Goal: Information Seeking & Learning: Learn about a topic

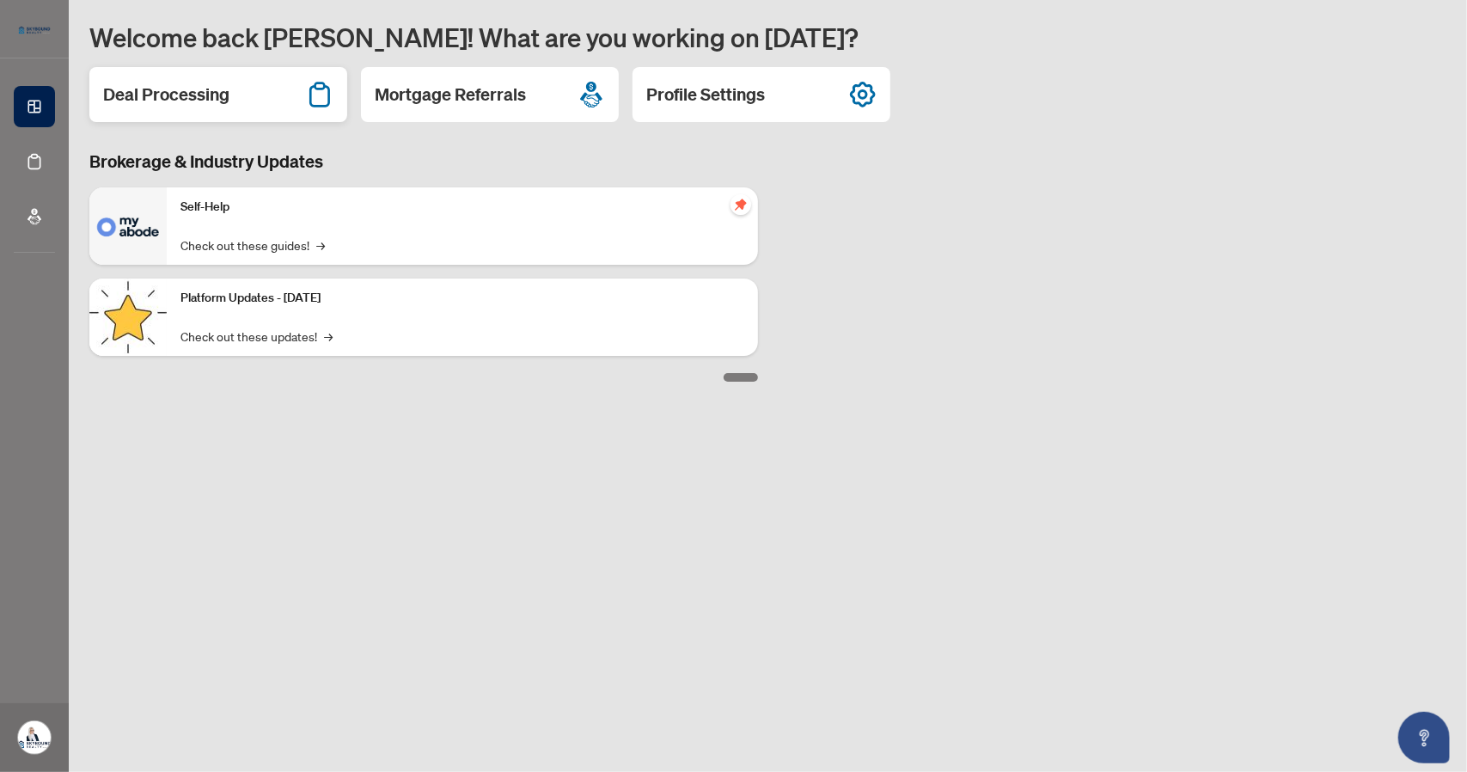
click at [193, 95] on h2 "Deal Processing" at bounding box center [166, 95] width 126 height 24
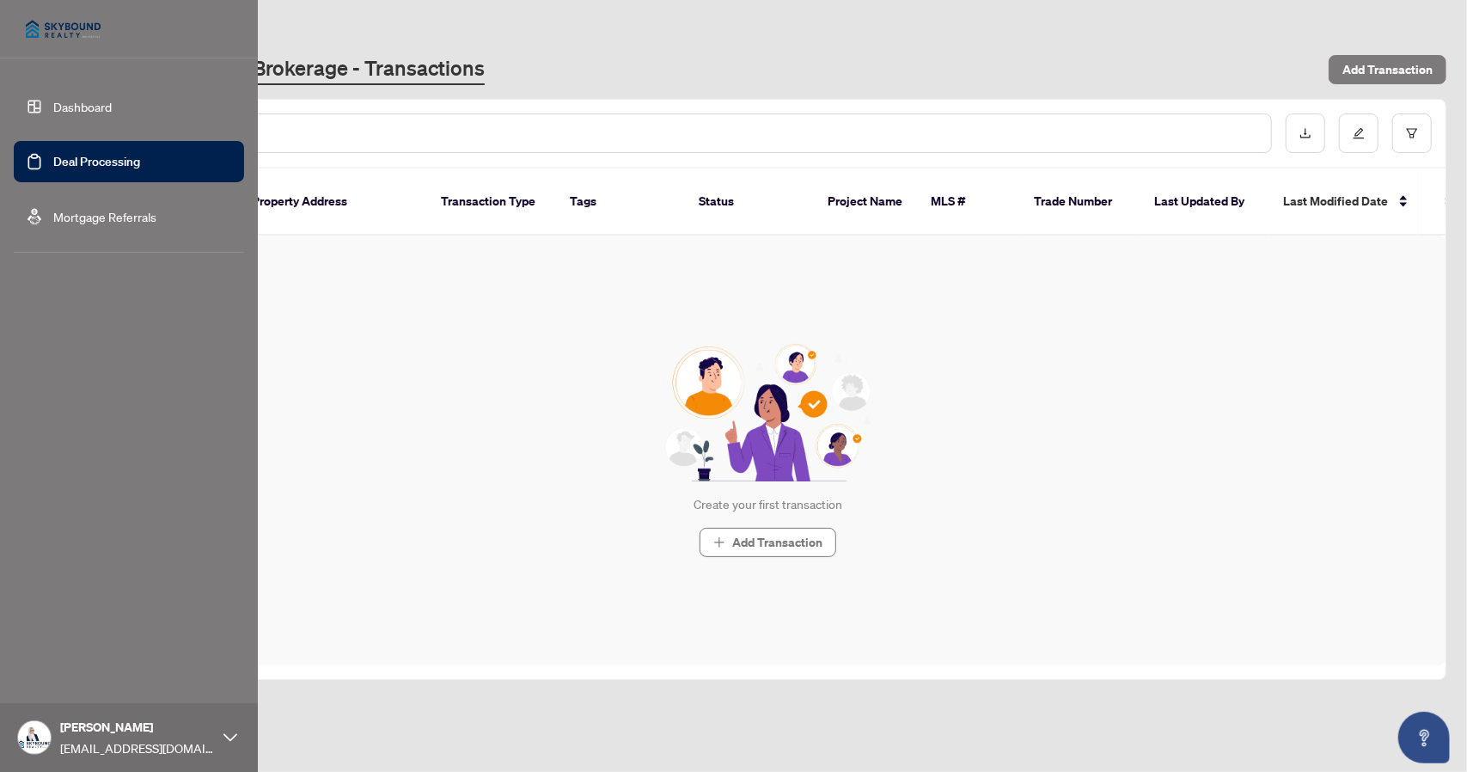
click at [53, 212] on link "Mortgage Referrals" at bounding box center [104, 216] width 103 height 15
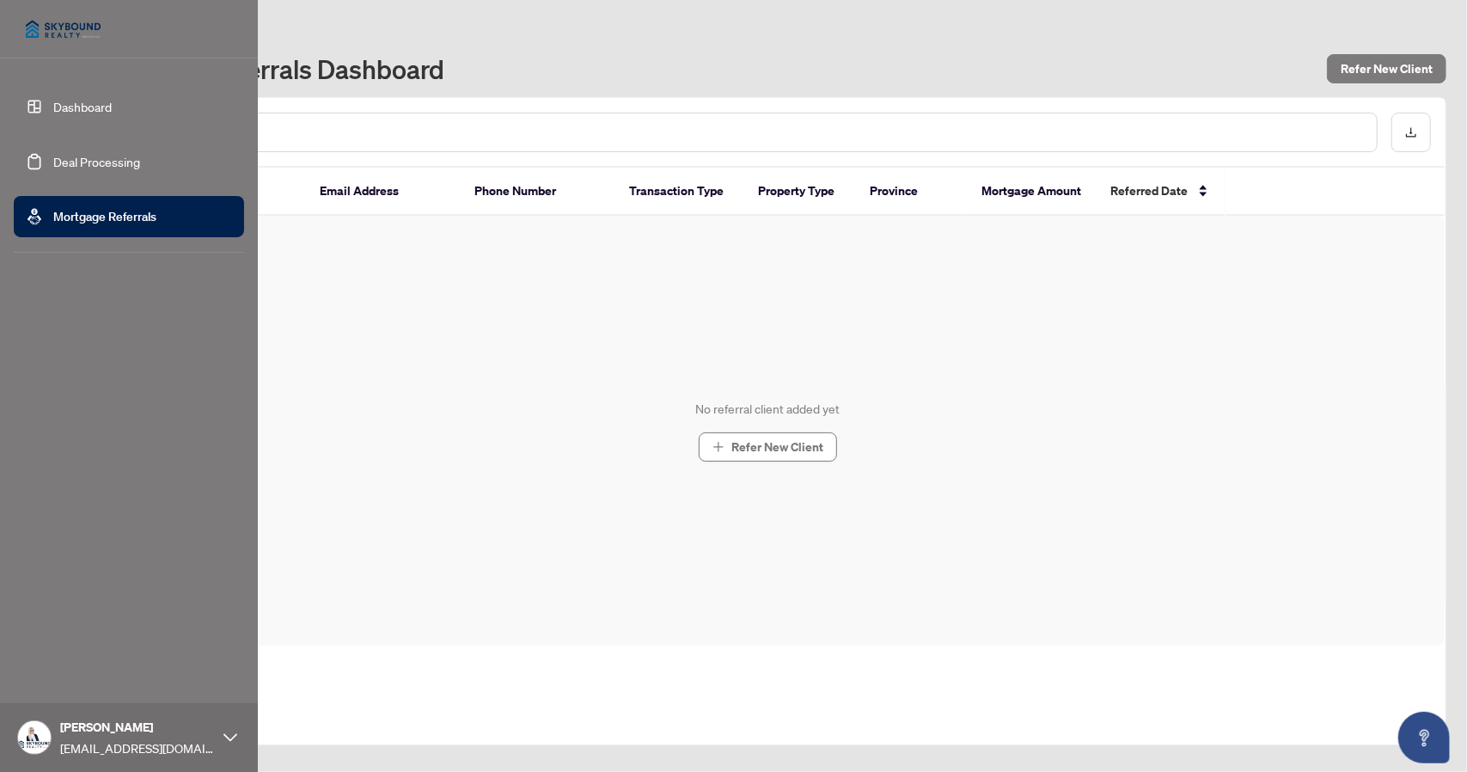
click at [57, 106] on link "Dashboard" at bounding box center [82, 106] width 58 height 15
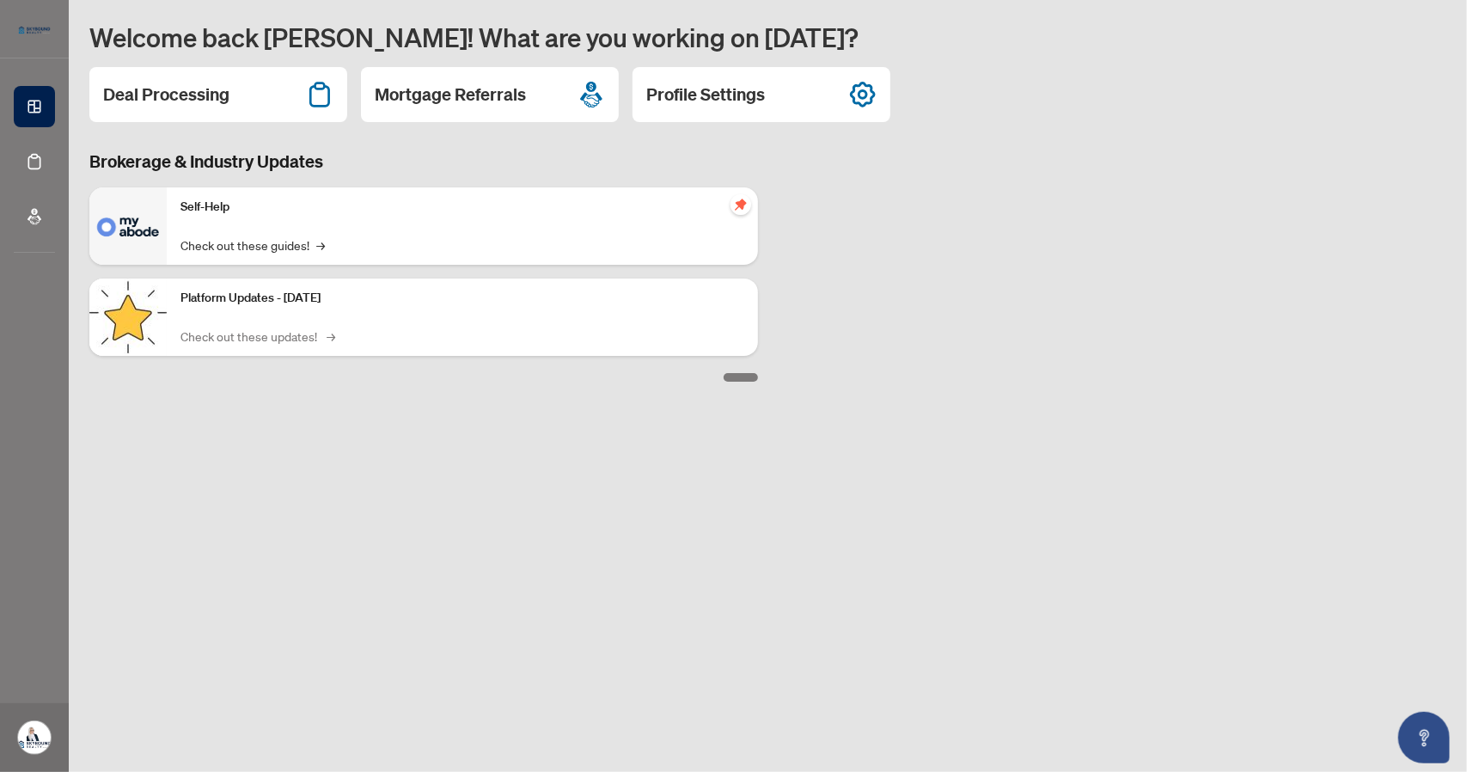
click at [297, 341] on link "Check out these updates! →" at bounding box center [256, 336] width 152 height 19
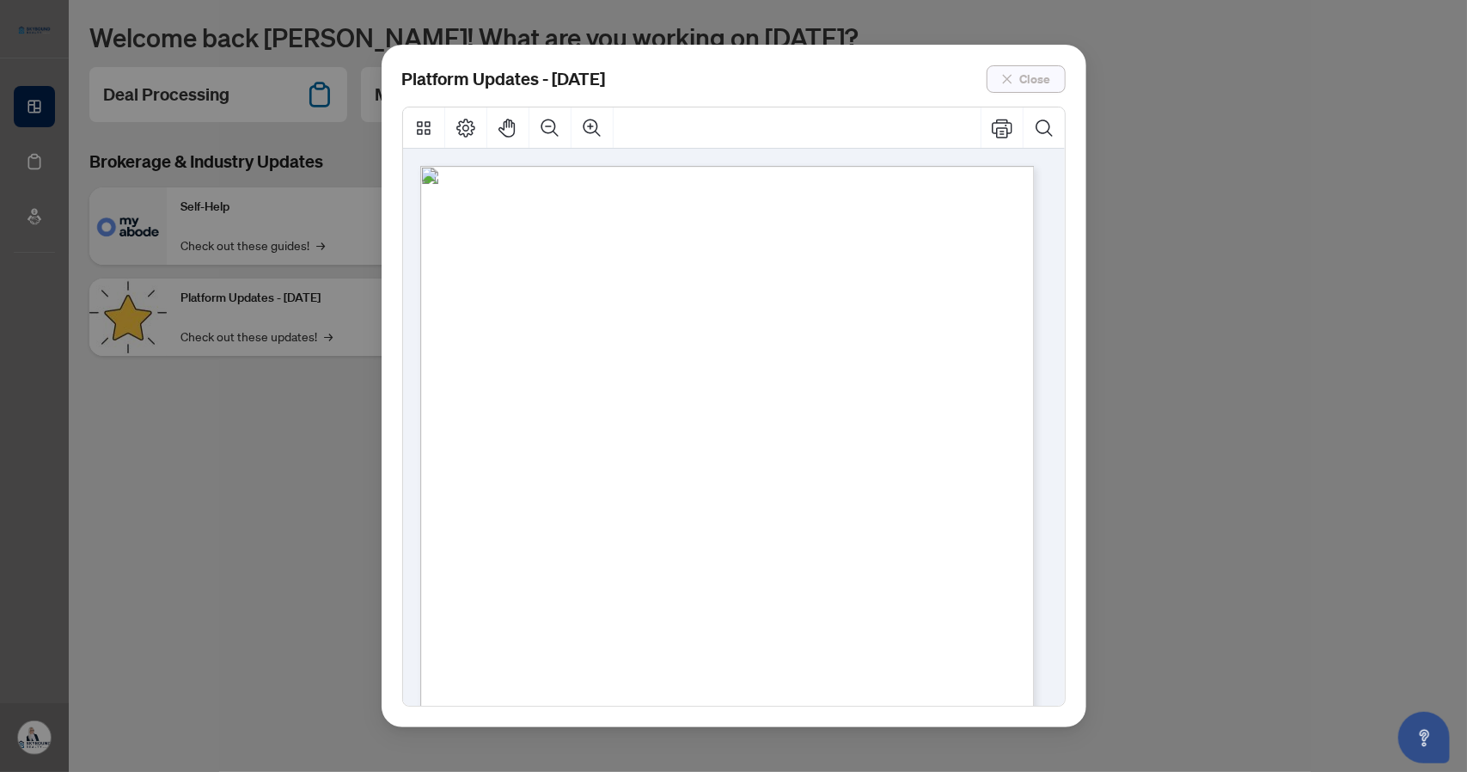
click at [1038, 76] on span "Close" at bounding box center [1035, 79] width 31 height 28
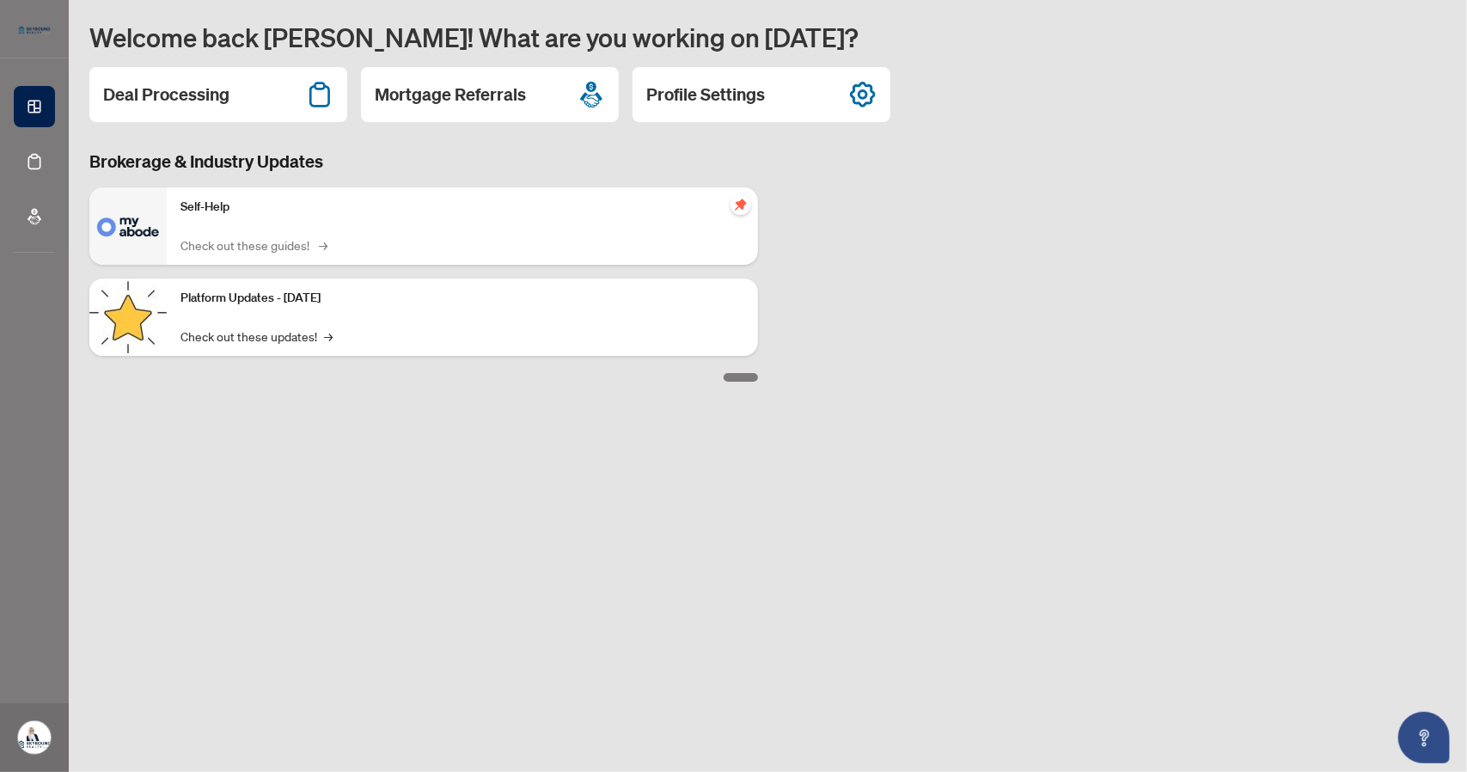
click at [241, 245] on link "Check out these guides! →" at bounding box center [252, 244] width 144 height 19
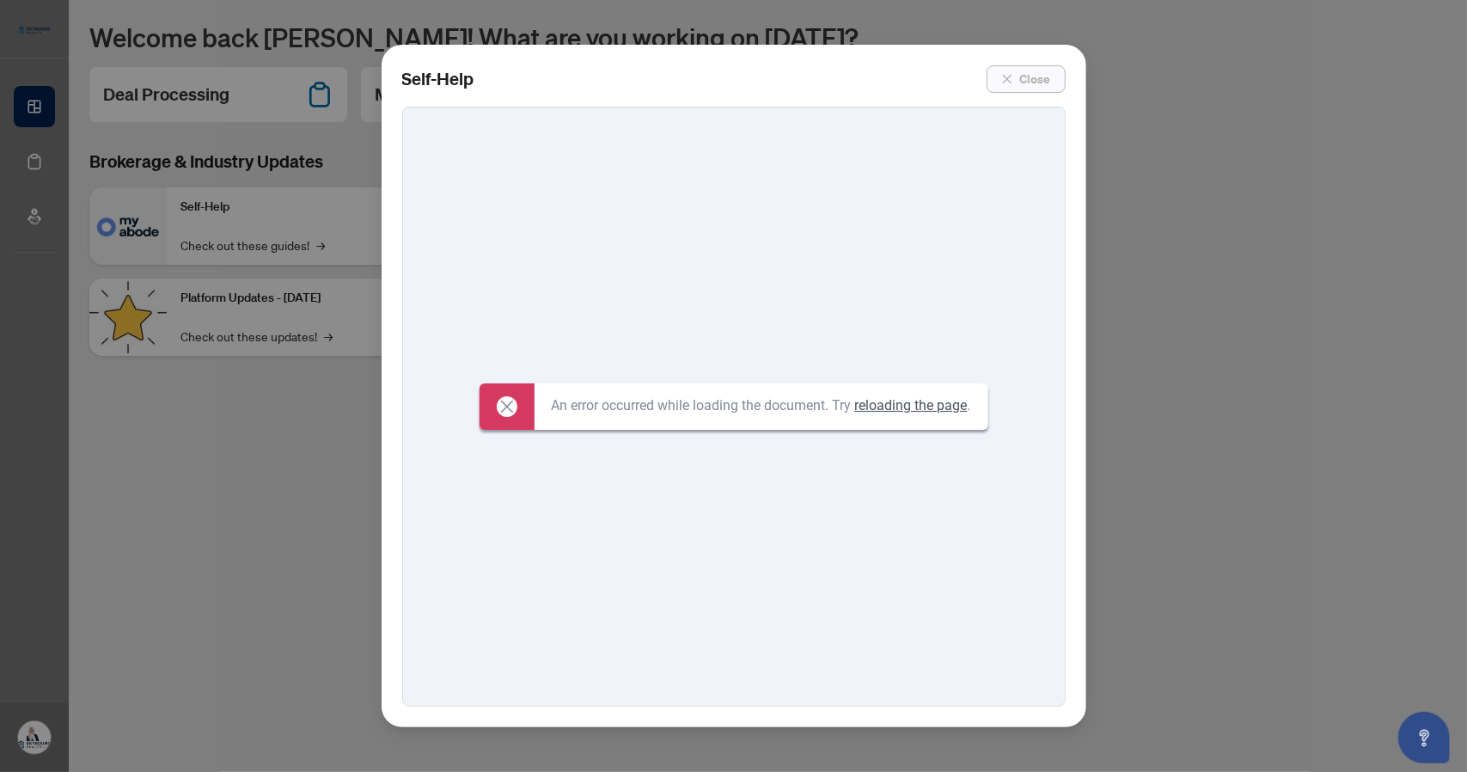
click at [1017, 77] on button "Close" at bounding box center [1026, 79] width 79 height 28
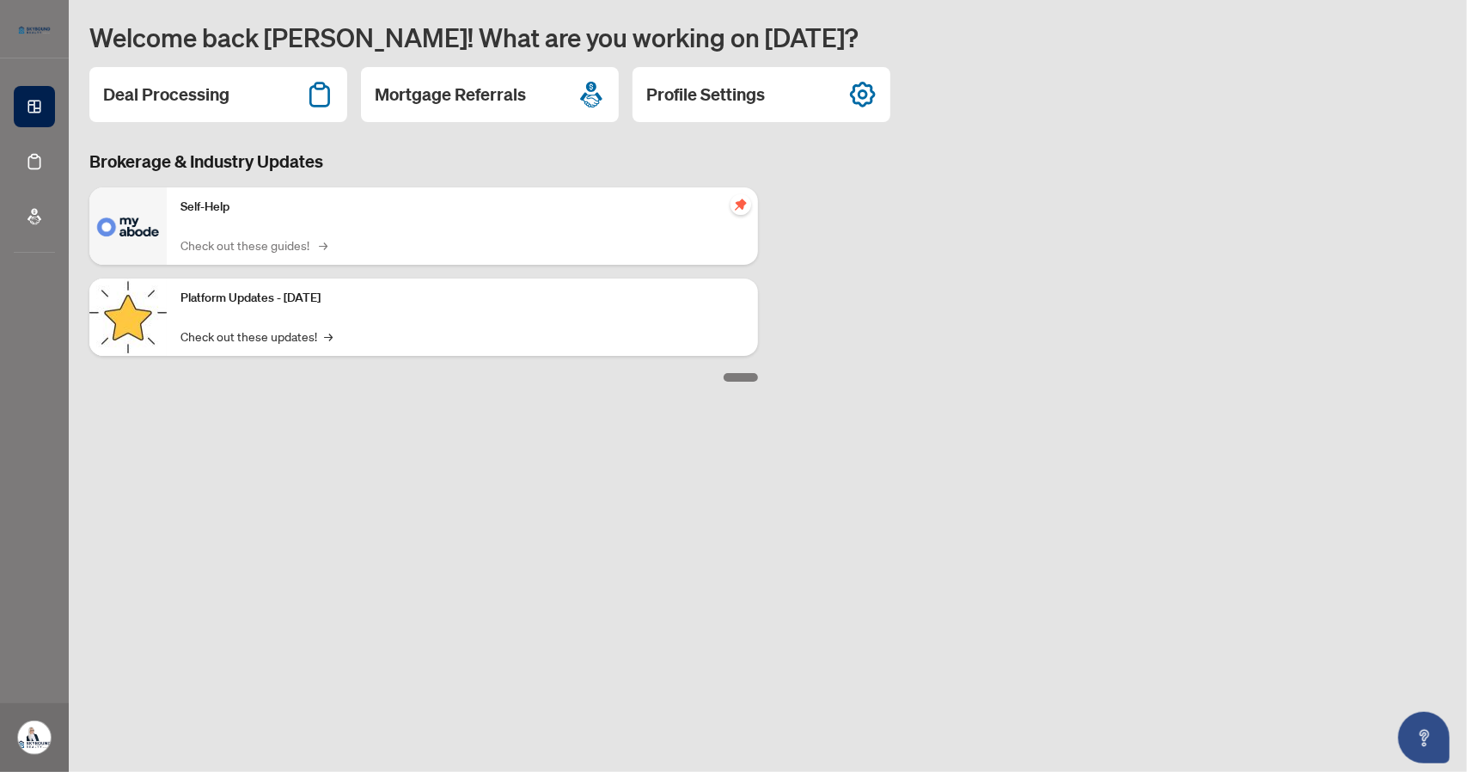
click at [266, 247] on link "Check out these guides! →" at bounding box center [252, 244] width 144 height 19
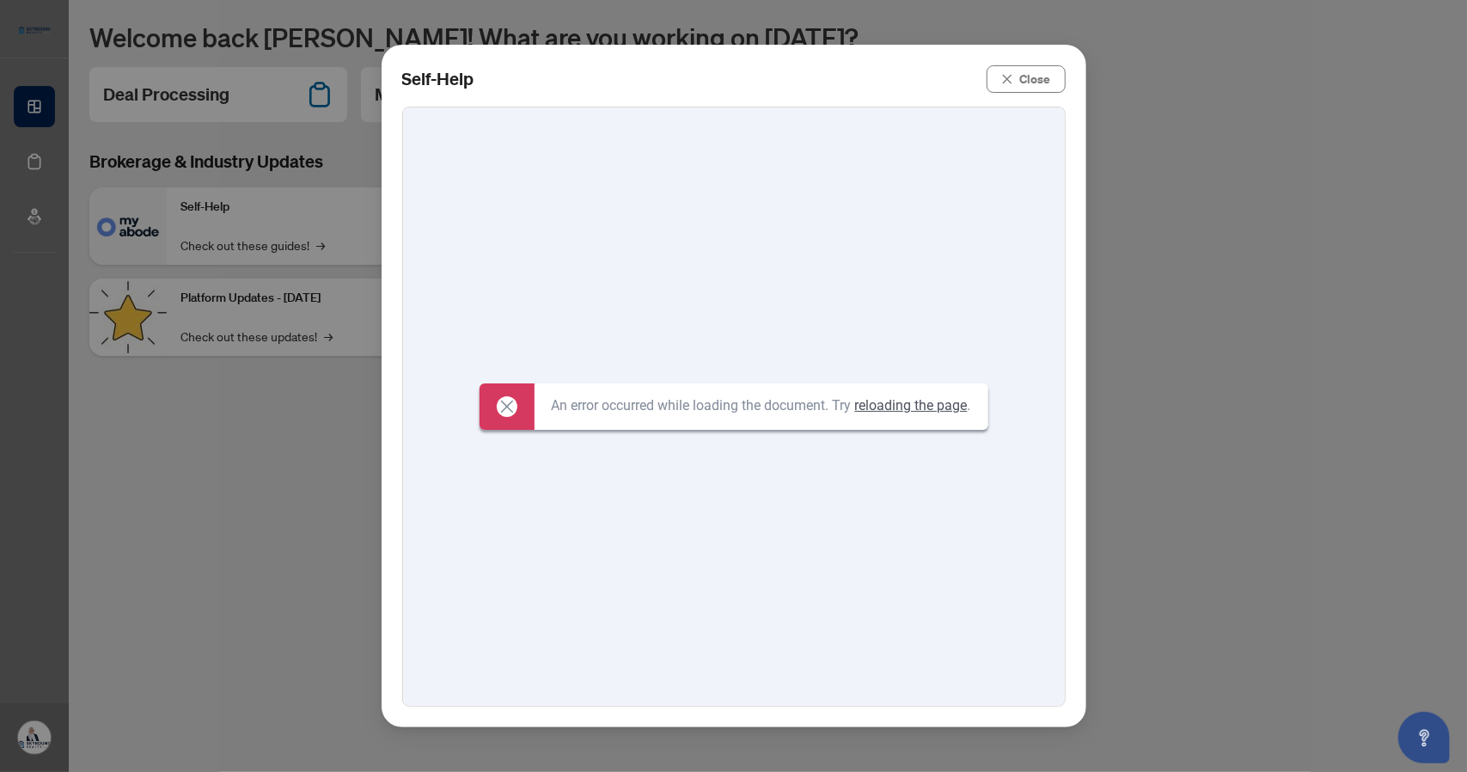
drag, startPoint x: 1023, startPoint y: 75, endPoint x: 973, endPoint y: 109, distance: 60.6
click at [1021, 76] on span "Close" at bounding box center [1035, 79] width 31 height 28
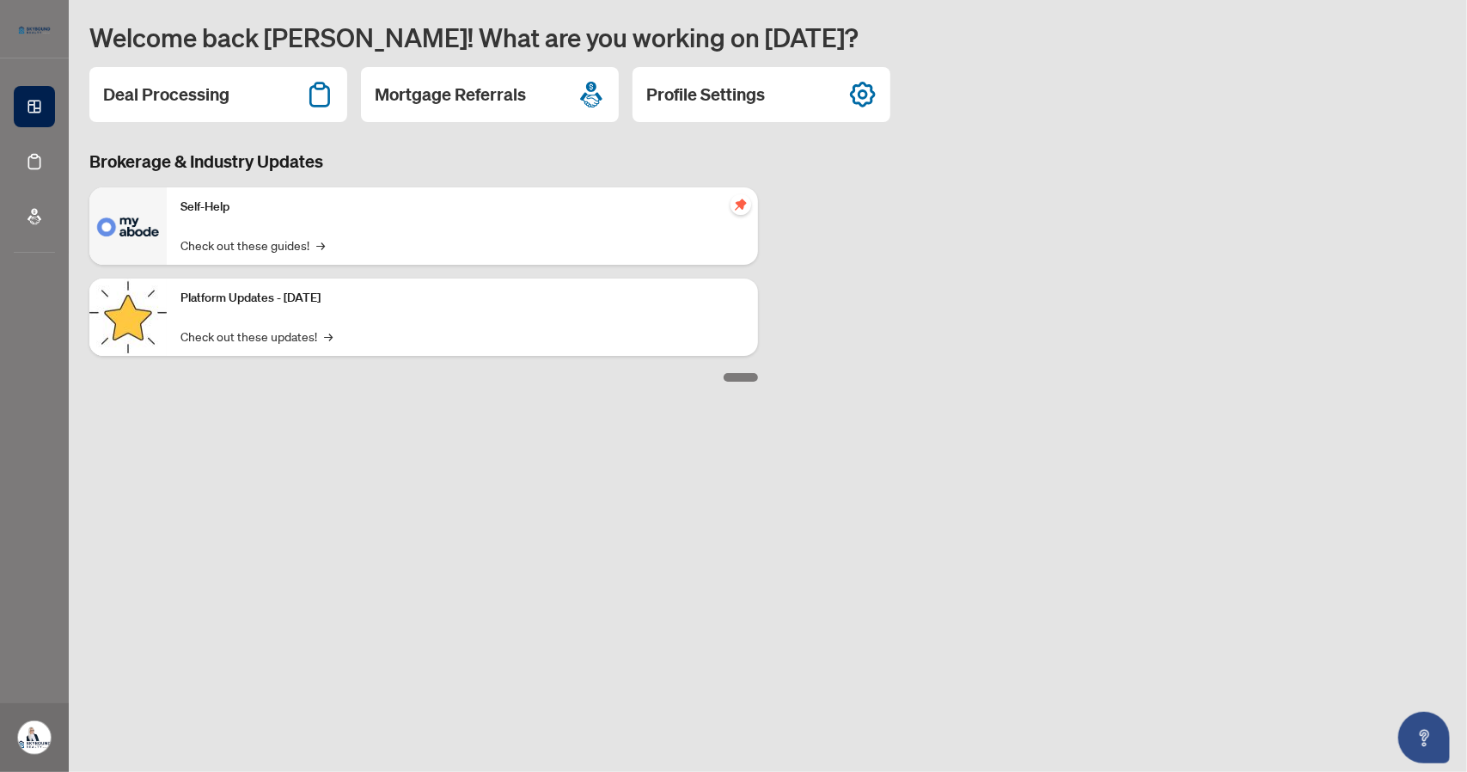
click at [741, 204] on icon "pushpin" at bounding box center [740, 204] width 11 height 11
click at [309, 243] on link "Check out these guides! →" at bounding box center [252, 244] width 144 height 19
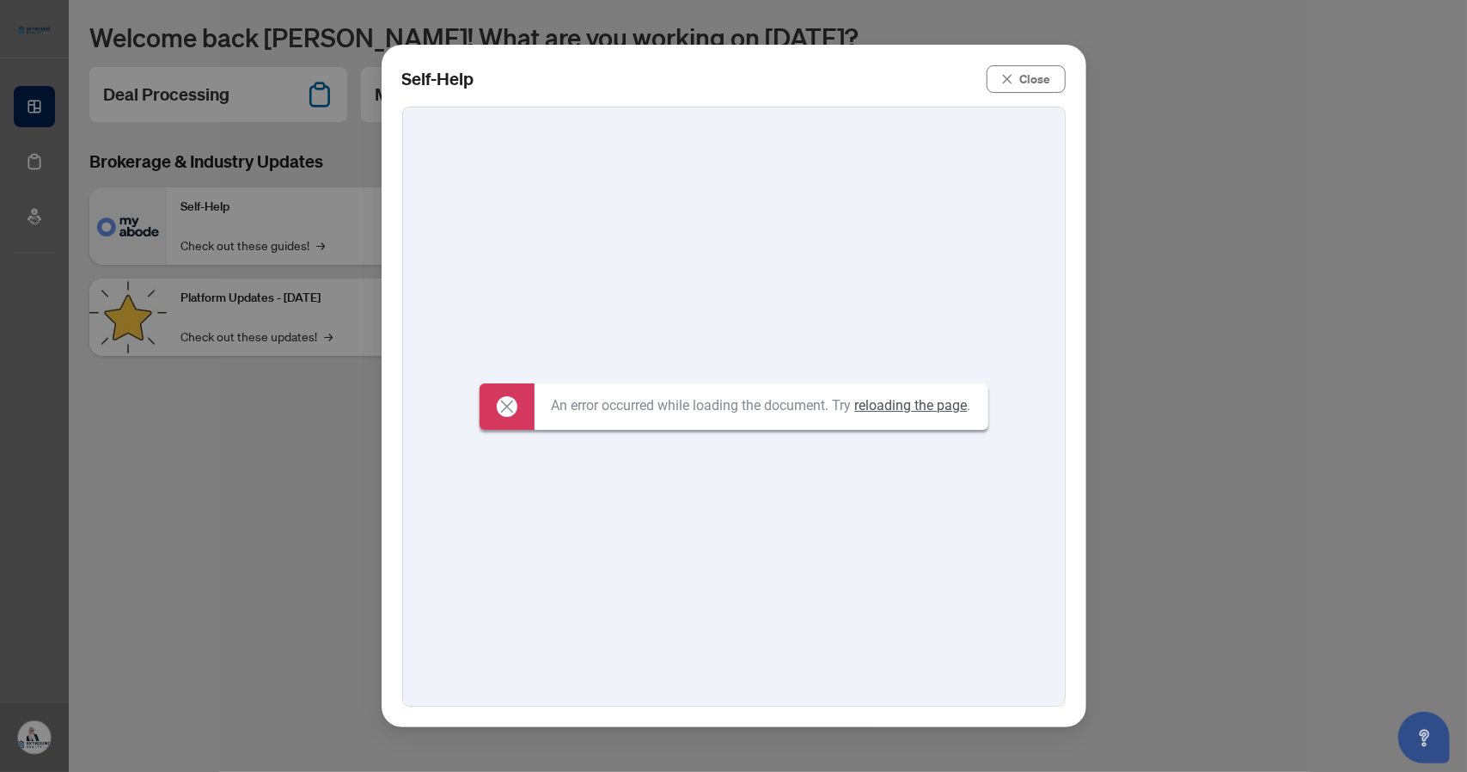
click at [507, 409] on icon at bounding box center [507, 406] width 21 height 21
click at [910, 407] on link "reloading the page" at bounding box center [911, 405] width 113 height 16
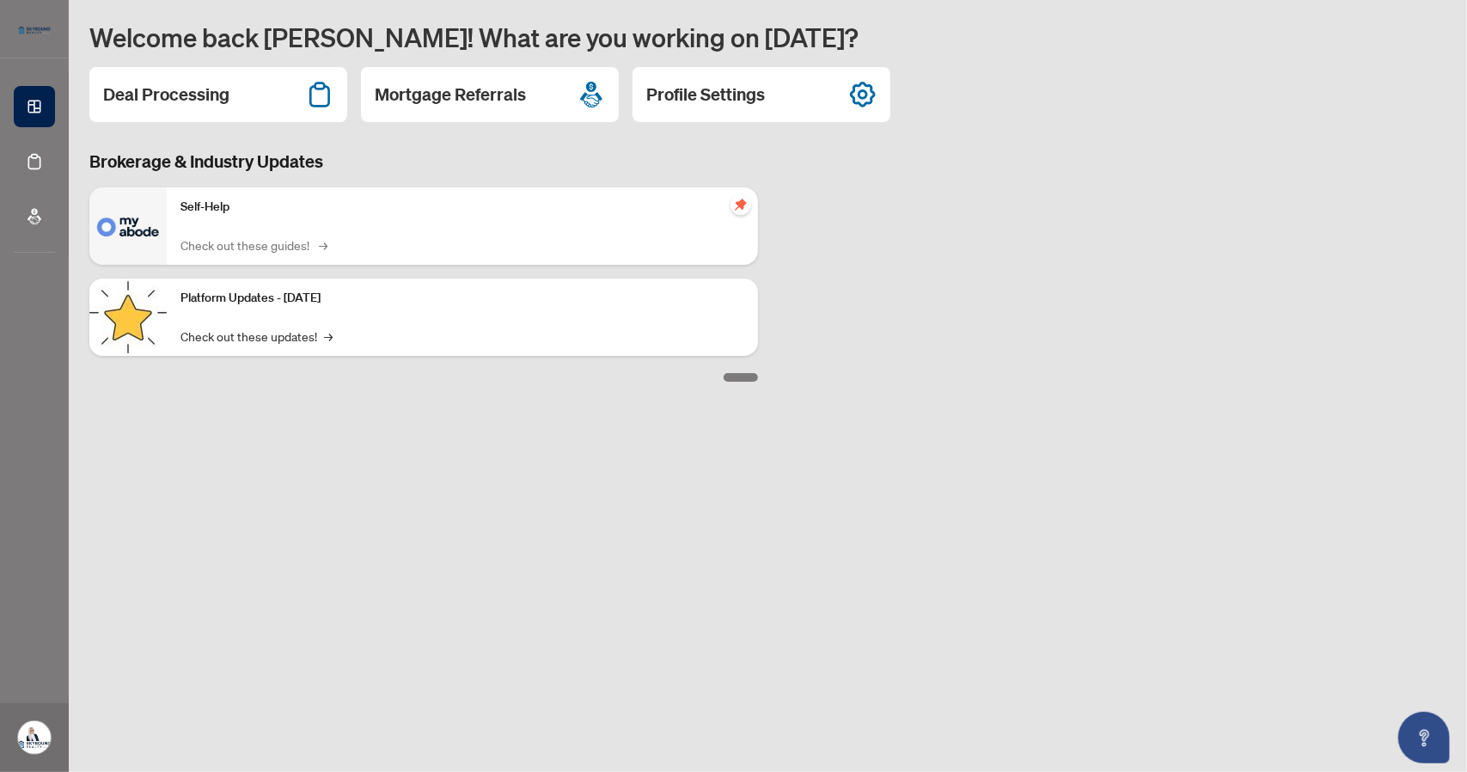
click at [275, 236] on link "Check out these guides! →" at bounding box center [252, 244] width 144 height 19
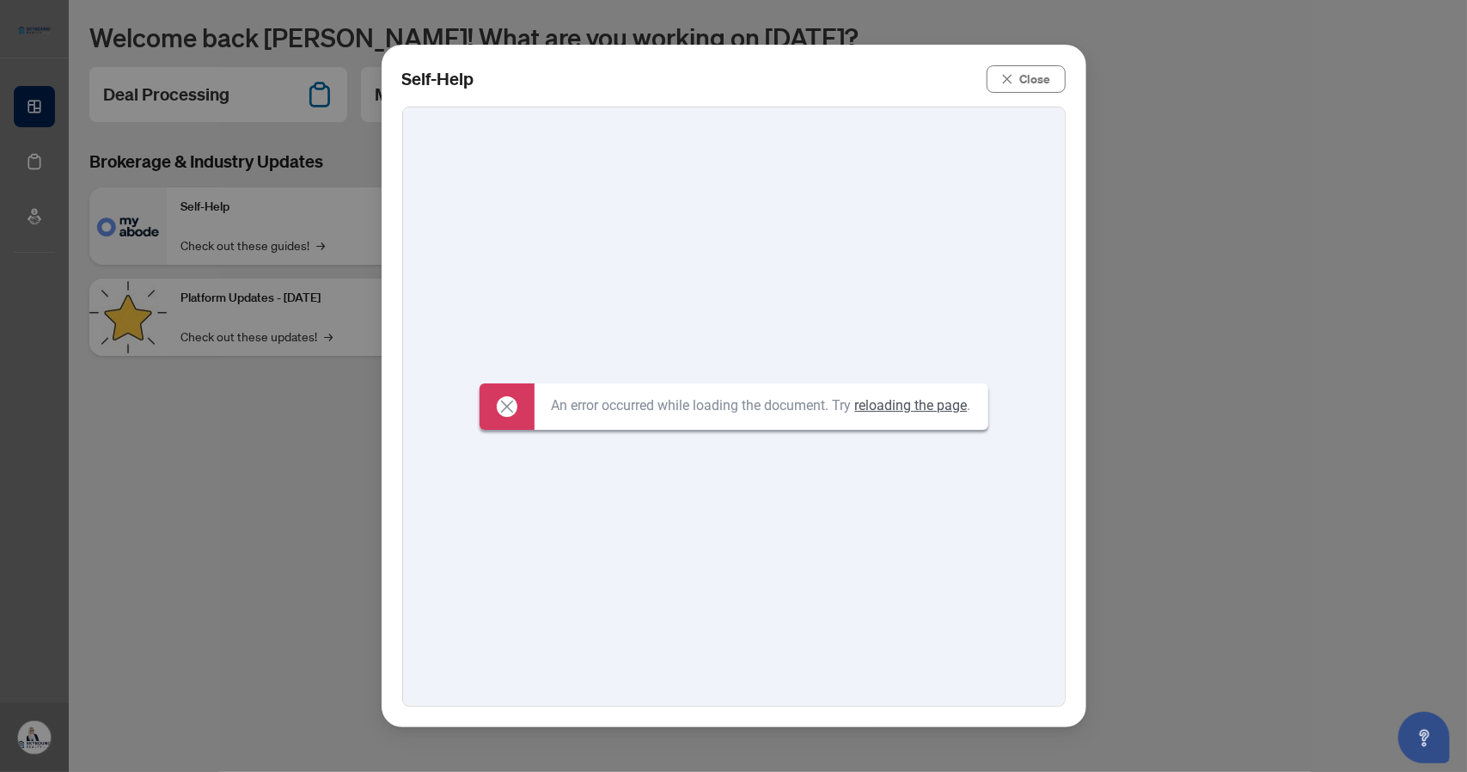
click at [1018, 80] on button "Close" at bounding box center [1026, 79] width 79 height 28
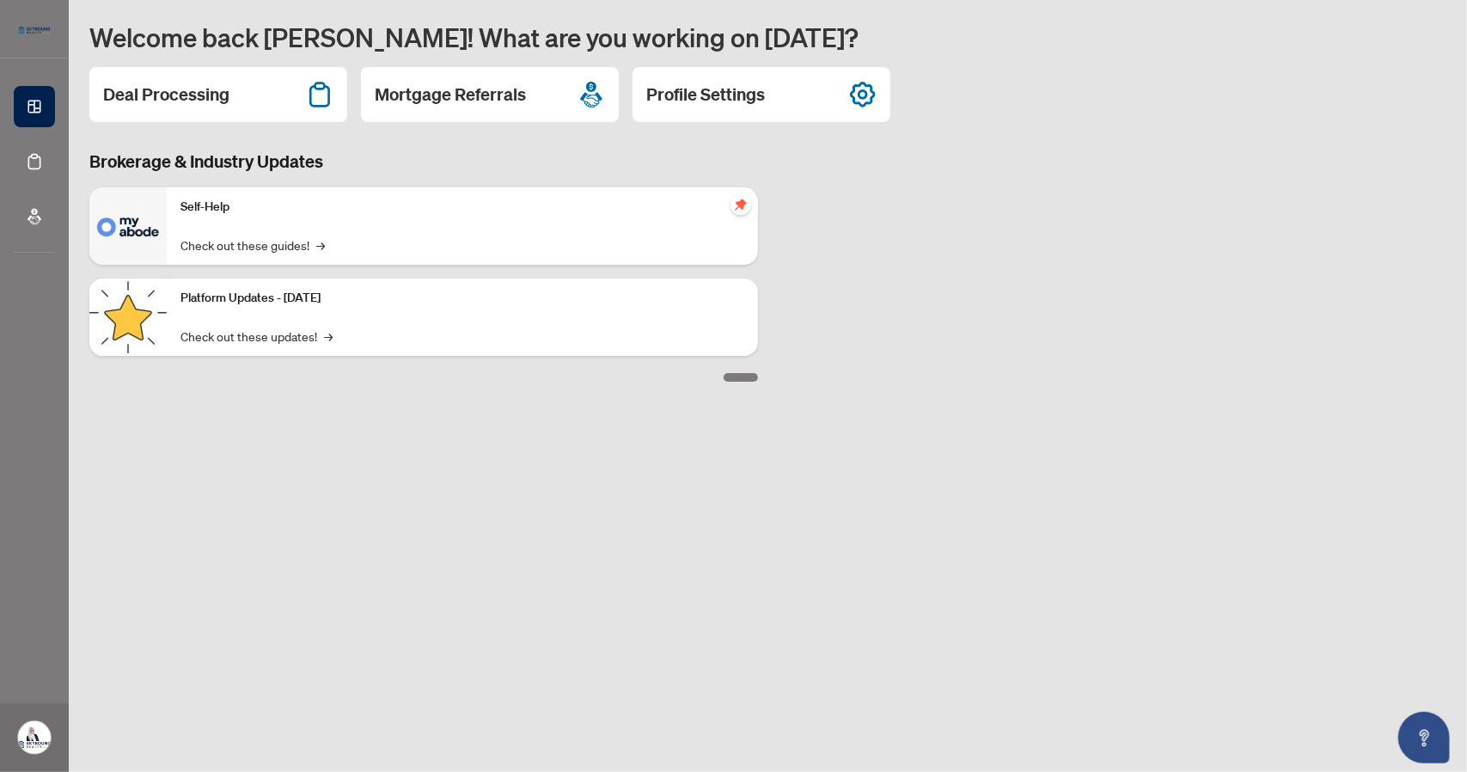
drag, startPoint x: 1162, startPoint y: 152, endPoint x: 1009, endPoint y: 211, distance: 163.8
click at [1159, 157] on div "Brokerage & Industry Updates Self-Help Check out these guides! → Platform Updat…" at bounding box center [768, 266] width 1378 height 232
click at [1140, 241] on div "Brokerage & Industry Updates Self-Help Check out these guides! → Platform Updat…" at bounding box center [768, 266] width 1378 height 232
click at [139, 233] on img at bounding box center [127, 225] width 77 height 77
click at [735, 95] on h2 "Profile Settings" at bounding box center [705, 95] width 119 height 24
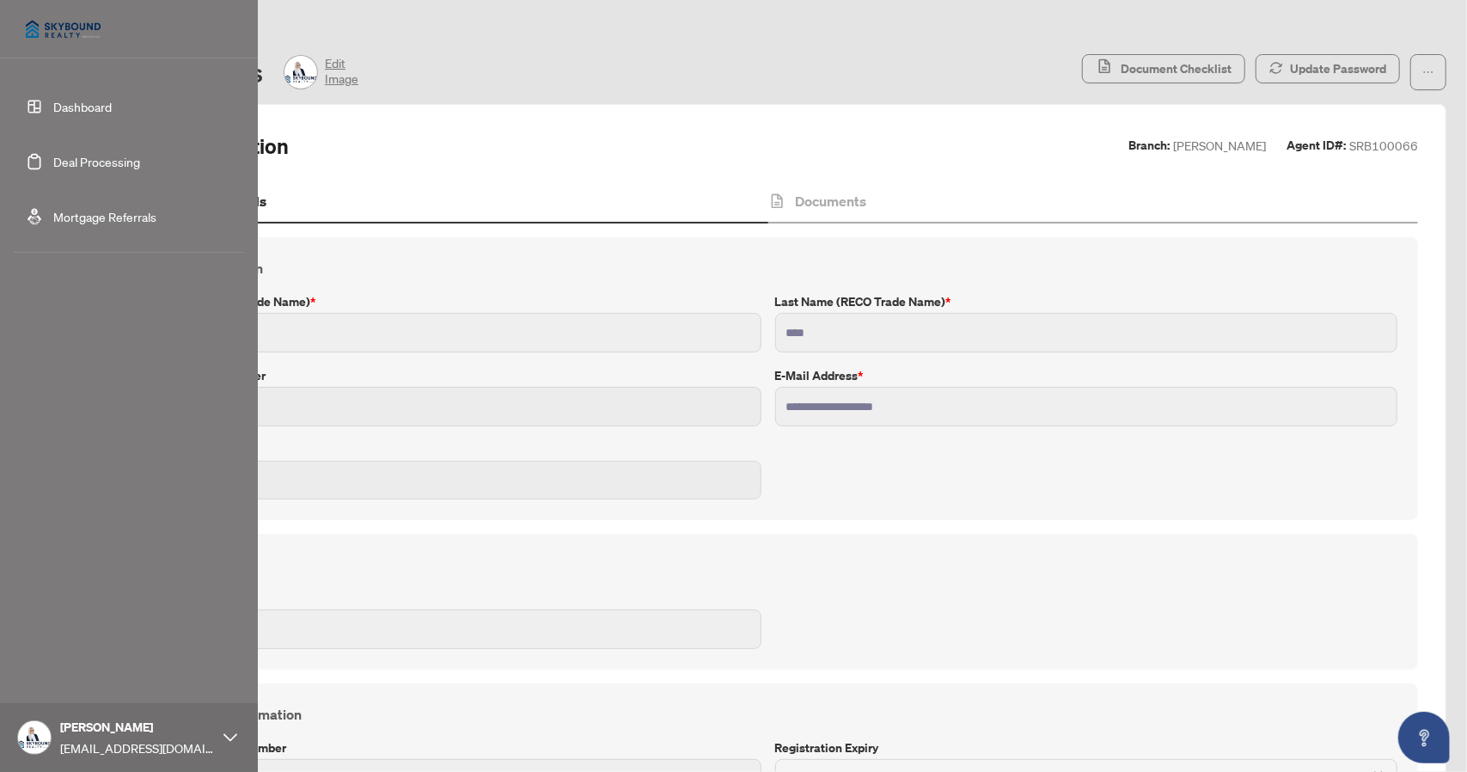
click at [59, 108] on link "Dashboard" at bounding box center [82, 106] width 58 height 15
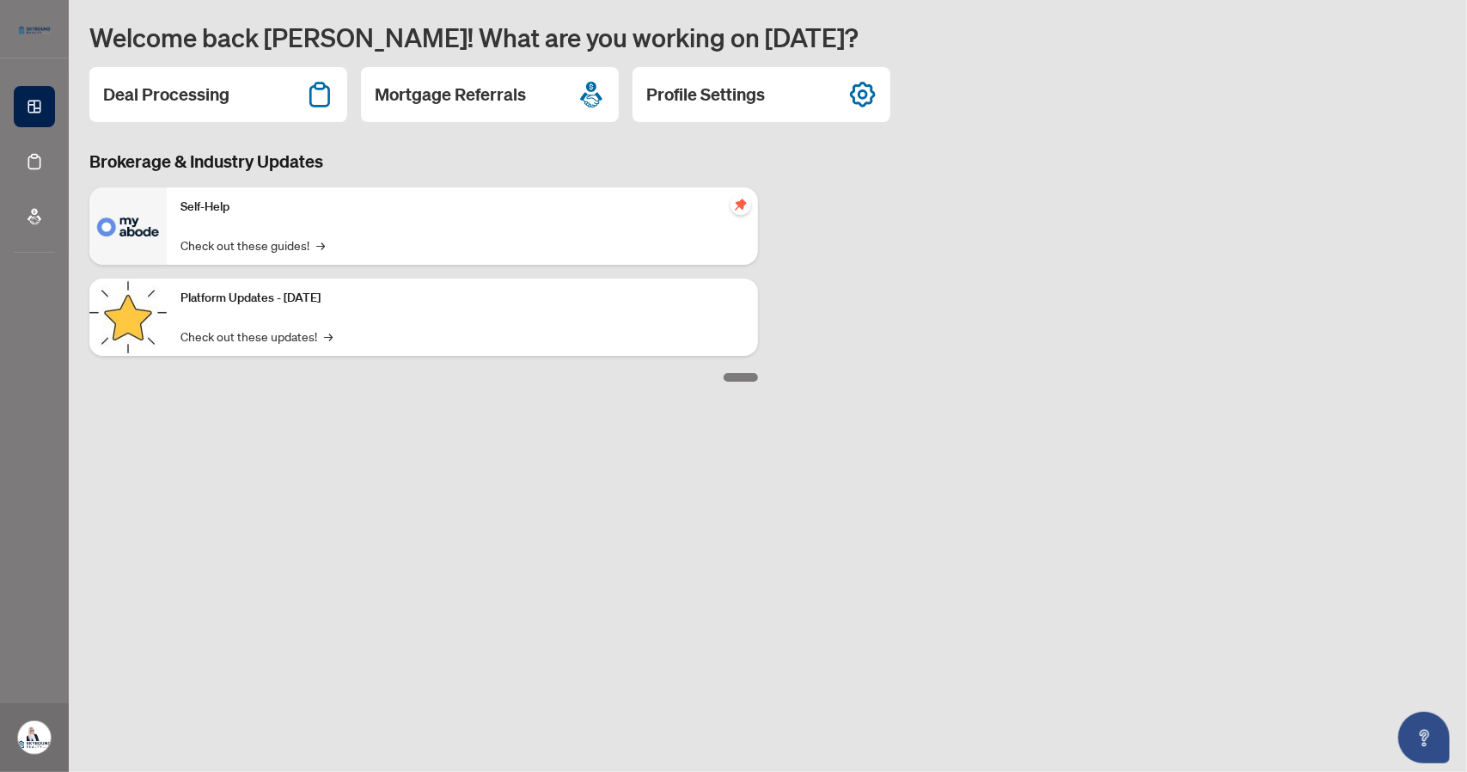
click at [741, 209] on icon "pushpin" at bounding box center [741, 205] width 14 height 14
click at [290, 246] on link "Check out these guides! →" at bounding box center [252, 244] width 144 height 19
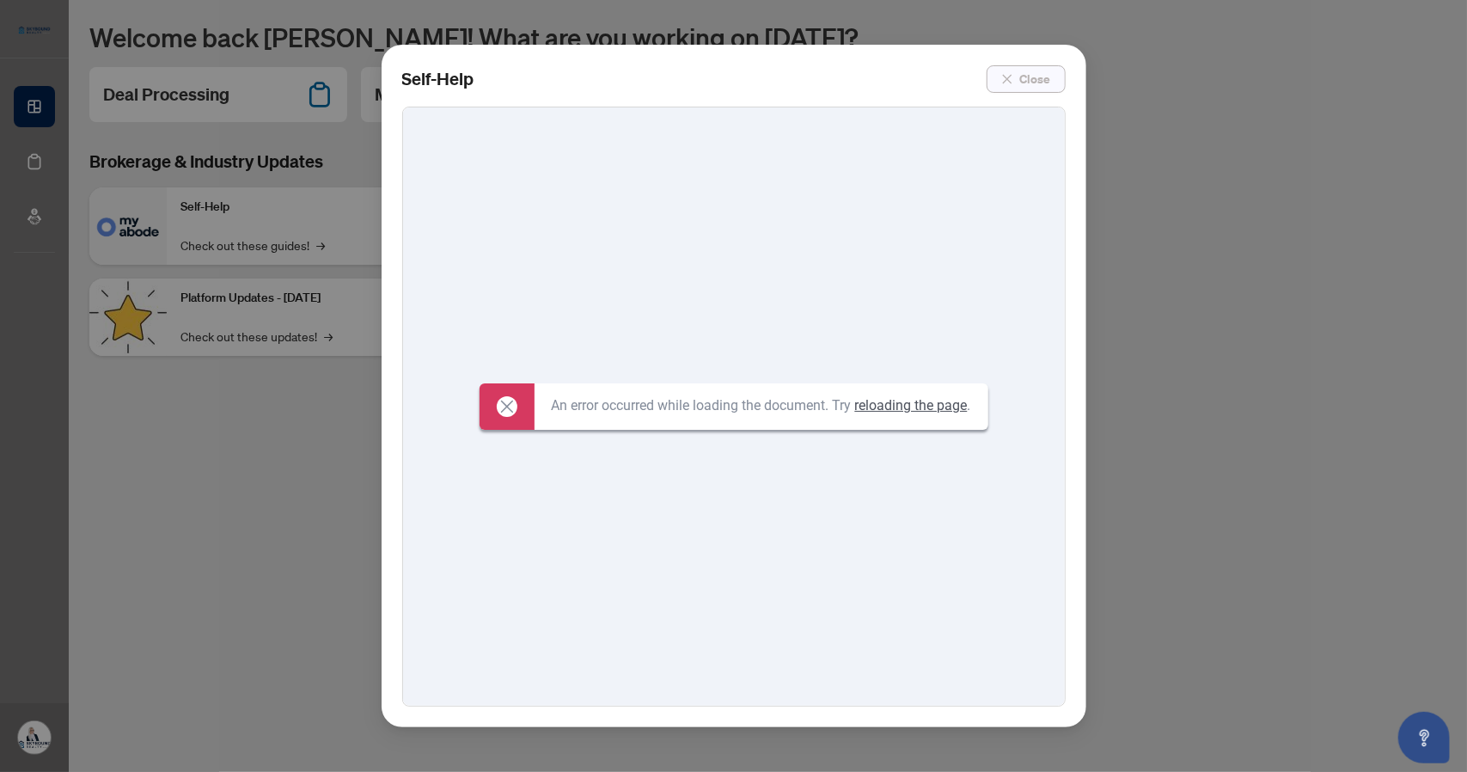
click at [1024, 83] on span "Close" at bounding box center [1035, 79] width 31 height 28
